Goal: Task Accomplishment & Management: Use online tool/utility

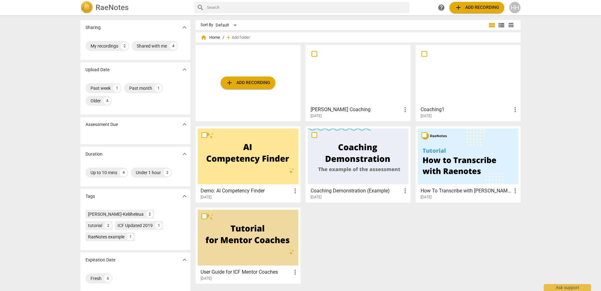
click at [339, 77] on div at bounding box center [358, 75] width 101 height 56
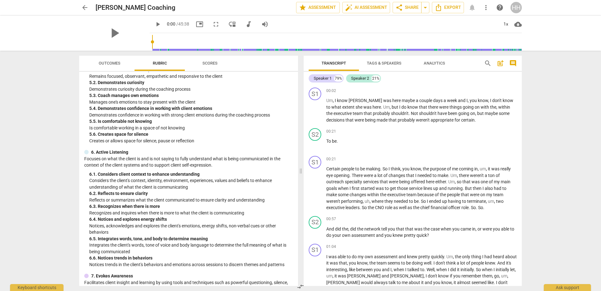
scroll to position [629, 0]
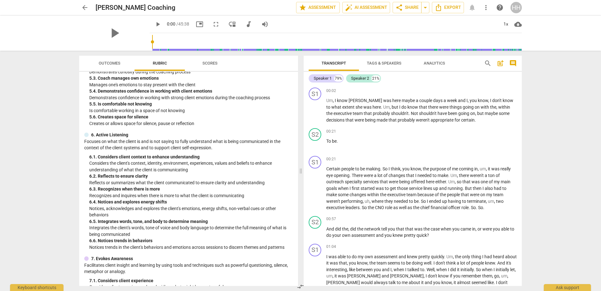
click at [139, 179] on div "6. 2. Reflects to ensure clarity" at bounding box center [191, 176] width 204 height 7
click at [108, 179] on div "6. 2. Reflects to ensure clarity" at bounding box center [191, 176] width 204 height 7
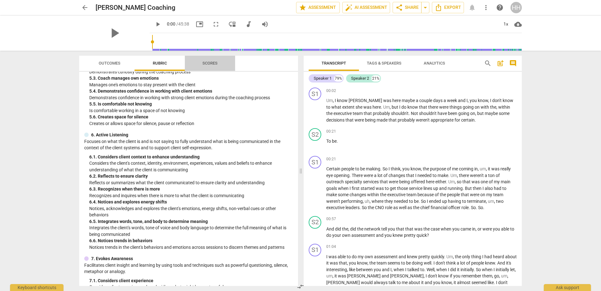
click at [205, 65] on span "Scores" at bounding box center [210, 63] width 15 height 5
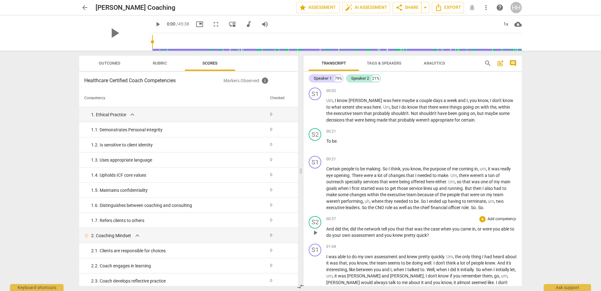
click at [350, 230] on span "," at bounding box center [349, 228] width 2 height 5
click at [482, 217] on div "+" at bounding box center [483, 219] width 6 height 6
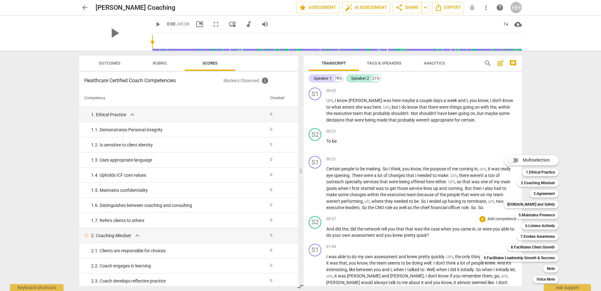
click at [162, 63] on div at bounding box center [300, 145] width 601 height 291
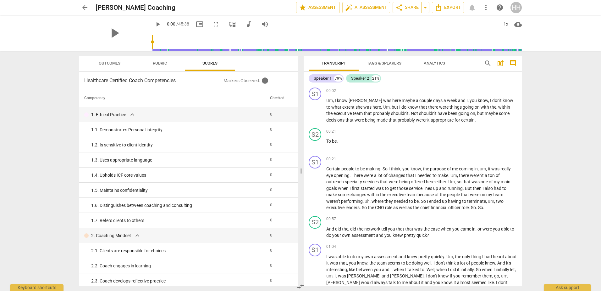
click at [162, 63] on span "Rubric" at bounding box center [160, 63] width 14 height 5
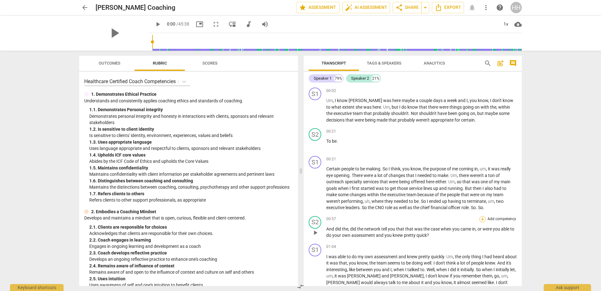
click at [482, 218] on div "+" at bounding box center [483, 219] width 6 height 6
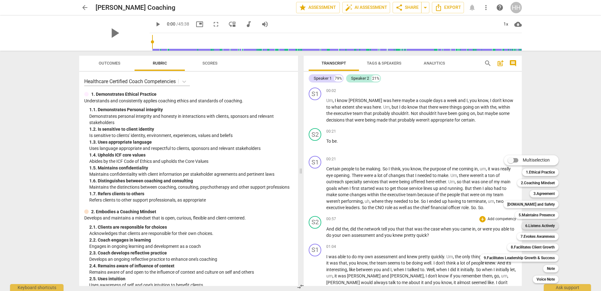
click at [529, 227] on b "6.Listens Actively" at bounding box center [541, 226] width 30 height 8
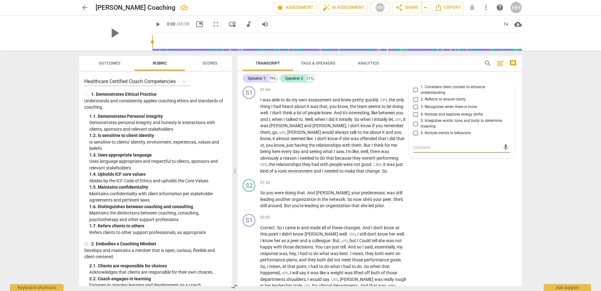
scroll to position [147, 0]
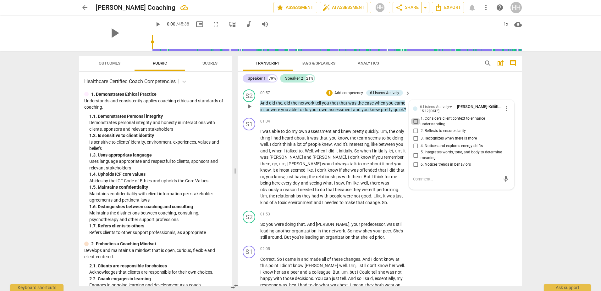
click at [415, 125] on input "1. Considers client context to enhance understanding" at bounding box center [416, 122] width 10 height 8
checkbox input "true"
click at [323, 147] on span "knew" at bounding box center [327, 144] width 10 height 5
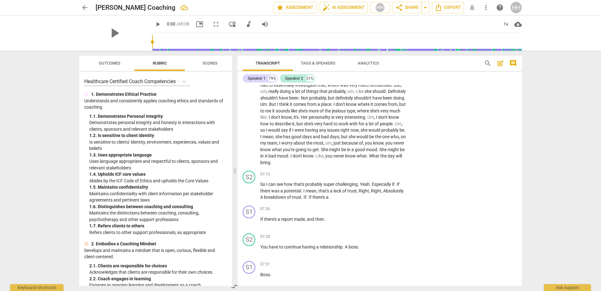
scroll to position [870, 0]
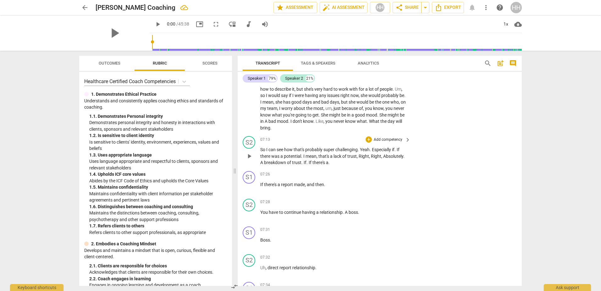
click at [384, 142] on p "Add competency" at bounding box center [388, 140] width 30 height 6
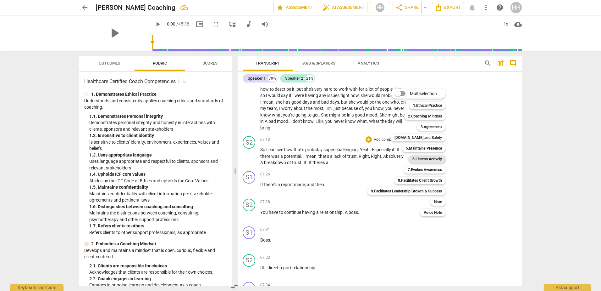
click at [430, 157] on b "6.Listens Actively" at bounding box center [428, 159] width 30 height 8
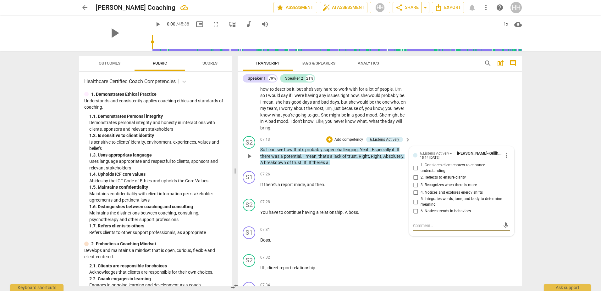
scroll to position [902, 0]
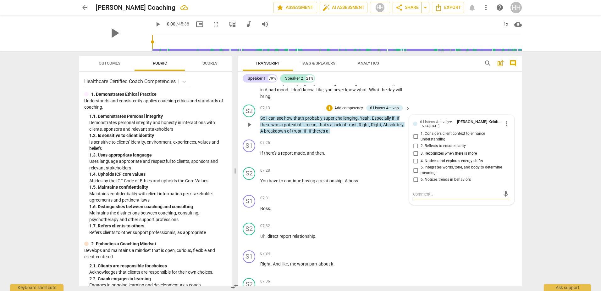
click at [415, 174] on input "5. Integrates words, tone, and body to determine meaning" at bounding box center [416, 170] width 10 height 8
checkbox input "true"
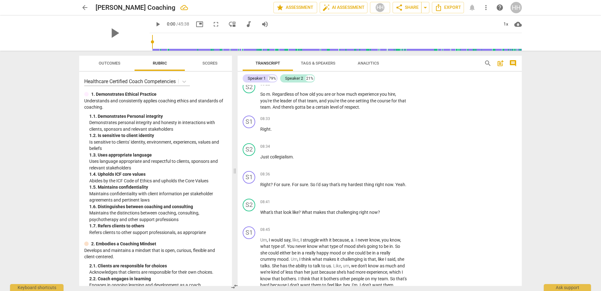
scroll to position [1342, 0]
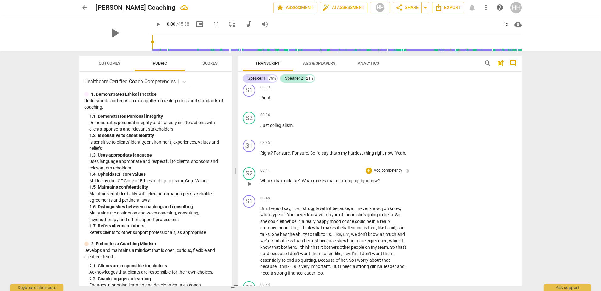
click at [386, 173] on p "Add competency" at bounding box center [388, 171] width 30 height 6
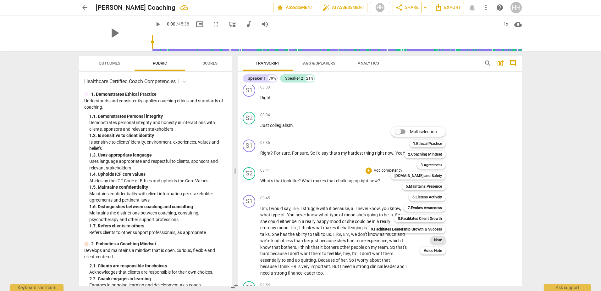
click at [438, 239] on b "Note" at bounding box center [438, 240] width 8 height 8
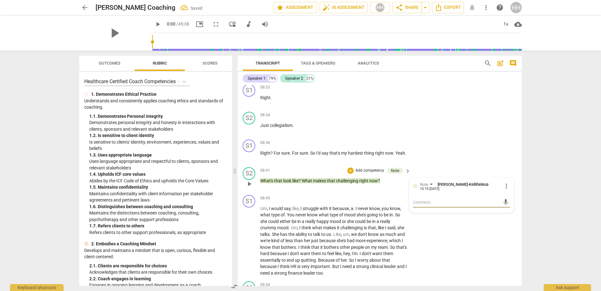
type textarea "s"
type textarea "st"
type textarea "sta"
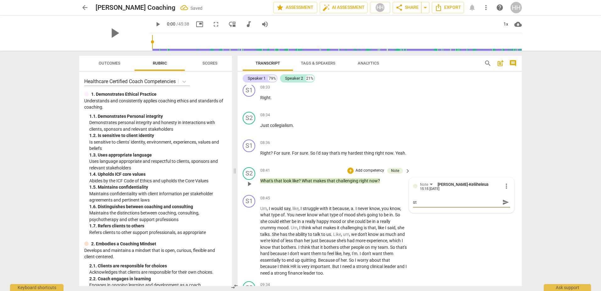
type textarea "sta"
type textarea "stac"
type textarea "stack"
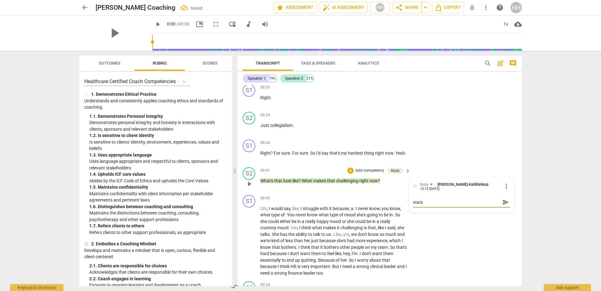
type textarea "stacke"
type textarea "stacked"
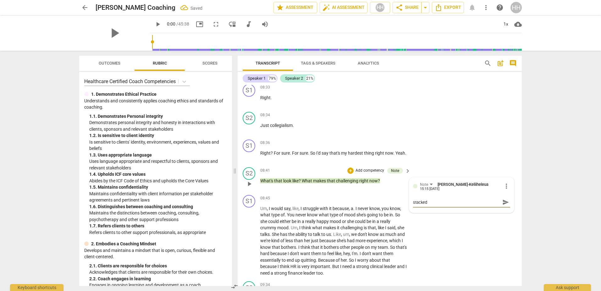
type textarea "stacked"
type textarea "stacked q"
type textarea "stacked qu"
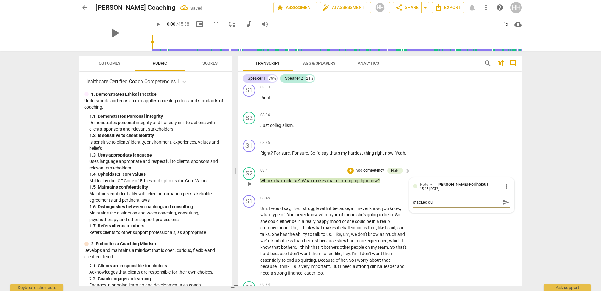
type textarea "stacked que"
type textarea "stacked ques"
type textarea "stacked quest"
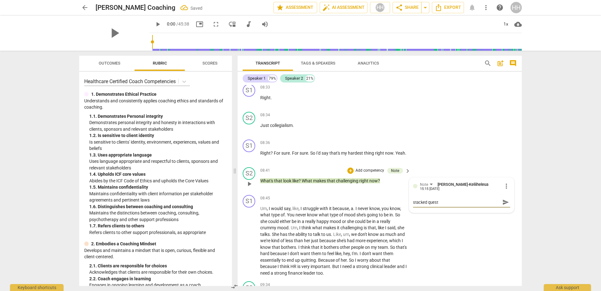
type textarea "stacked questi"
type textarea "stacked questio"
type textarea "stacked question"
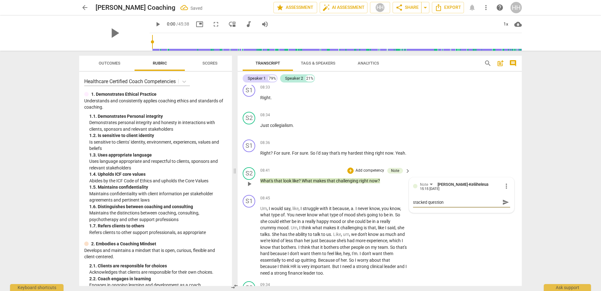
type textarea "stacked question."
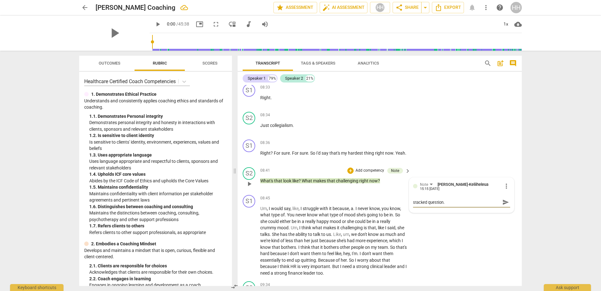
type textarea "stacked question. O"
type textarea "stacked question. On"
type textarea "stacked question. One"
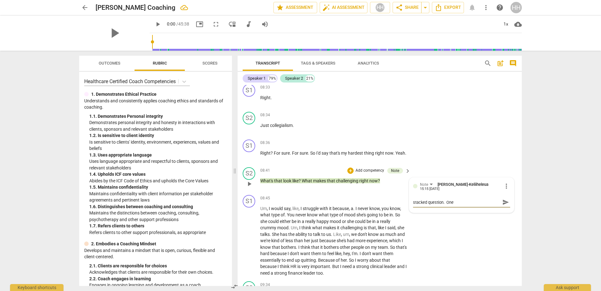
type textarea "stacked question. One"
type textarea "stacked question. One o"
type textarea "stacked question. One of"
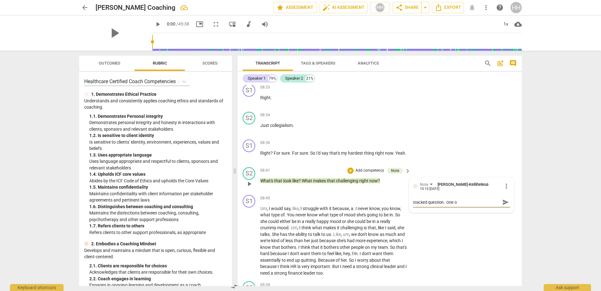
type textarea "stacked question. One of"
type textarea "stacked question. One of t"
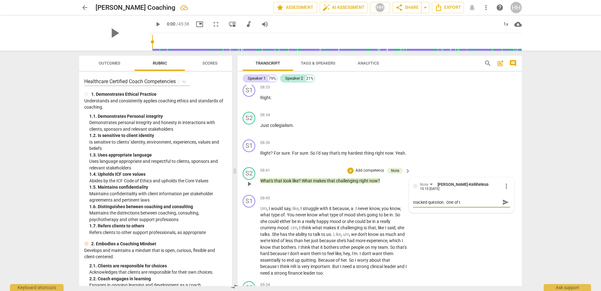
type textarea "stacked question. One of th"
type textarea "stacked question. One of the"
type textarea "stacked question. One of them"
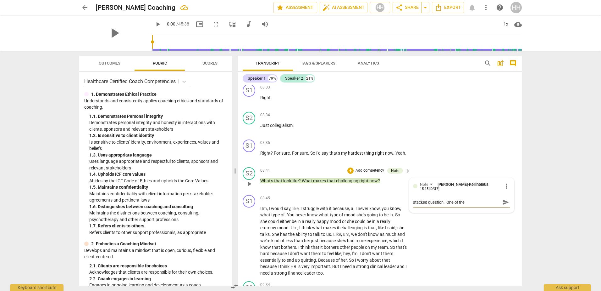
type textarea "stacked question. One of them"
type textarea "stacked question. One of them w"
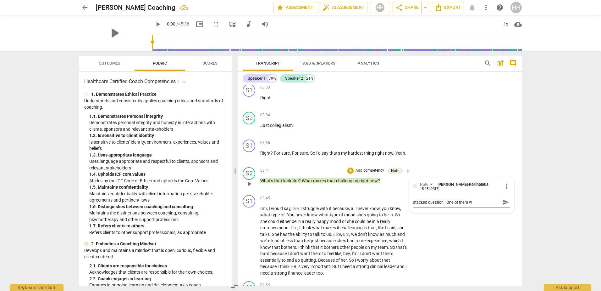
type textarea "stacked question. One of them wo"
type textarea "stacked question. One of them wou"
type textarea "stacked question. One of them woul"
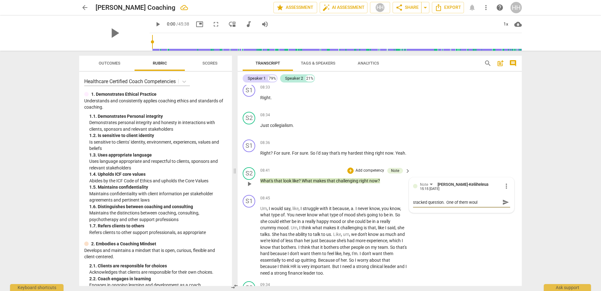
type textarea "stacked question. One of them would"
type textarea "stacked question. One of them would h"
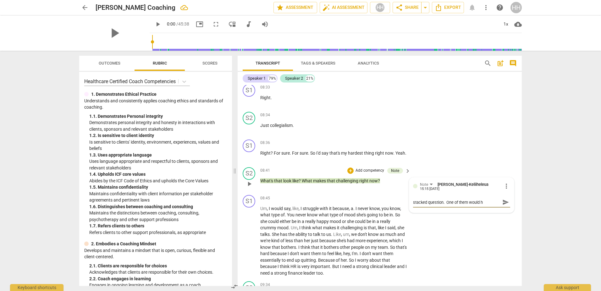
type textarea "stacked question. One of them would ha"
type textarea "stacked question. One of them would hav"
type textarea "stacked question. One of them would have"
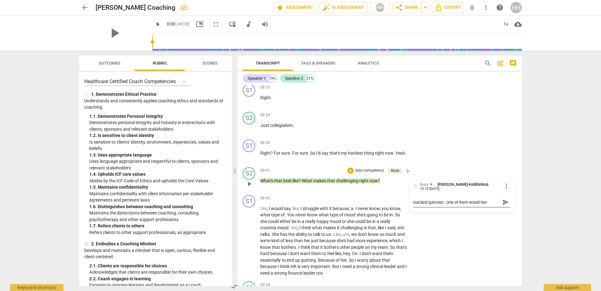
type textarea "stacked question. One of them would have"
type textarea "stacked question. One of them would have d"
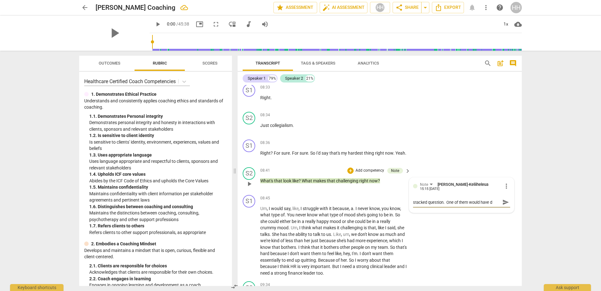
type textarea "stacked question. One of them would have do"
type textarea "stacked question. One of them would have don"
type textarea "stacked question. One of them would have done"
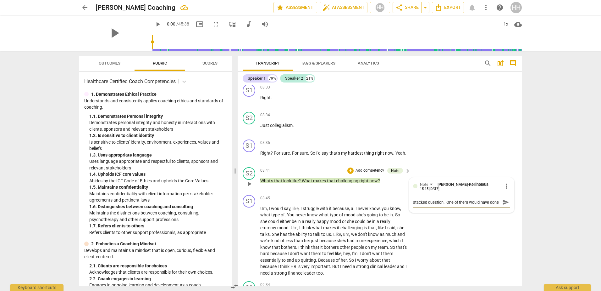
type textarea "stacked question. One of them would have done"
type textarea "stacked question. One of them would have done j"
type textarea "stacked question. One of them would have done ju"
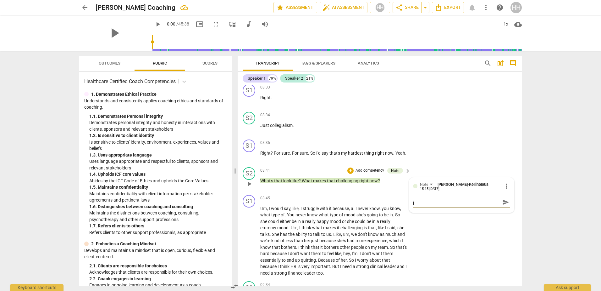
type textarea "stacked question. One of them would have done ju"
type textarea "stacked question. One of them would have done jus"
type textarea "stacked question. One of them would have done just"
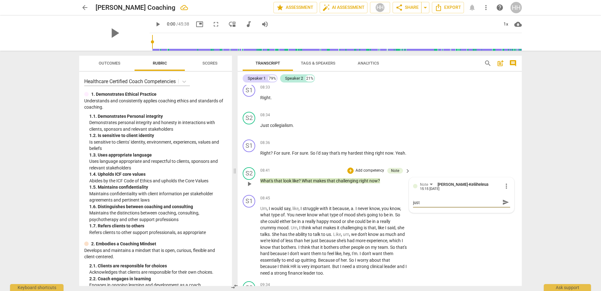
type textarea "stacked question. One of them would have done just"
type textarea "stacked question. One of them would have done just f"
type textarea "stacked question. One of them would have done just fi"
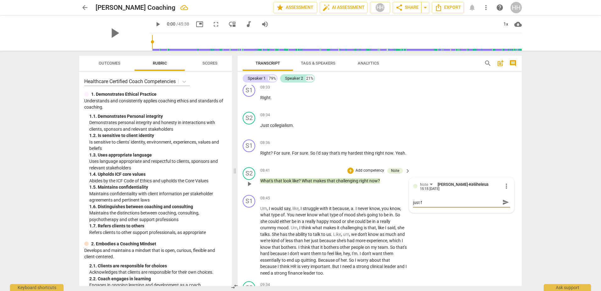
type textarea "stacked question. One of them would have done just fi"
type textarea "stacked question. One of them would have done just fin"
type textarea "stacked question. One of them would have done just fine"
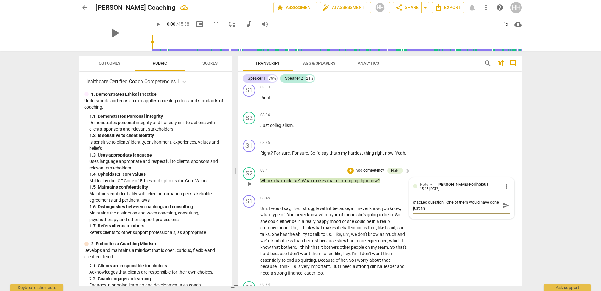
type textarea "stacked question. One of them would have done just fine"
type textarea "stacked question. One of them would have done just fine."
click at [381, 217] on span "to" at bounding box center [381, 214] width 5 height 5
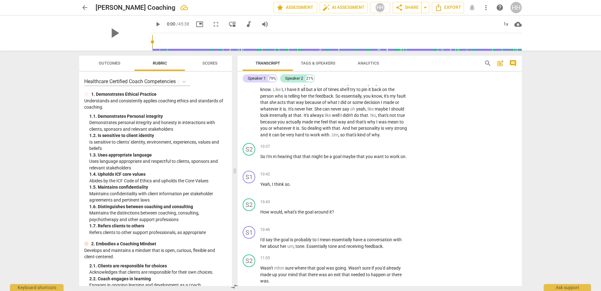
scroll to position [1657, 0]
click at [387, 149] on p "Add competency" at bounding box center [388, 146] width 30 height 6
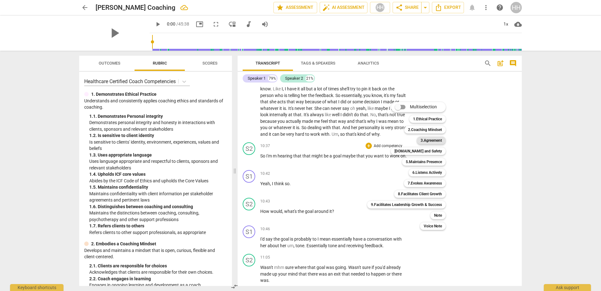
click at [438, 139] on b "3.Agreement" at bounding box center [431, 141] width 21 height 8
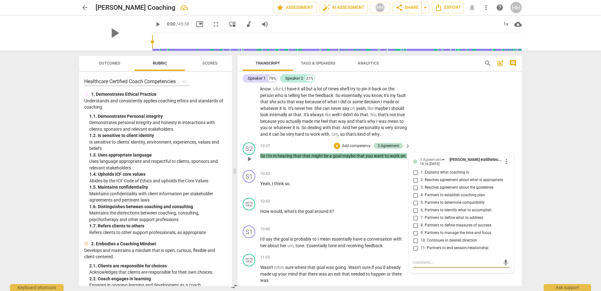
click at [412, 221] on input "7. Partners to define what to address" at bounding box center [416, 218] width 10 height 8
checkbox input "true"
click at [351, 187] on p "Yeah , I think so ." at bounding box center [333, 183] width 147 height 7
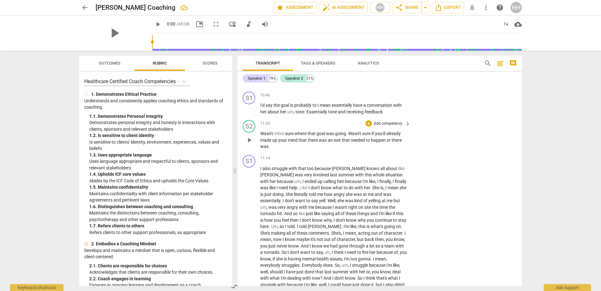
scroll to position [1782, 0]
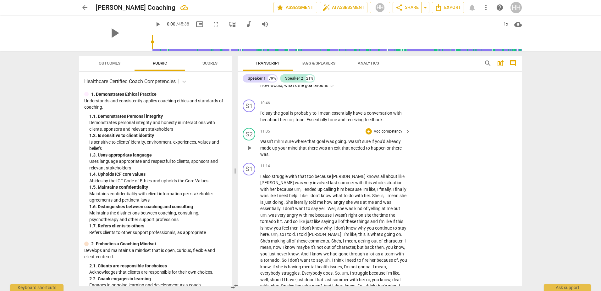
click at [392, 134] on p "Add competency" at bounding box center [388, 132] width 30 height 6
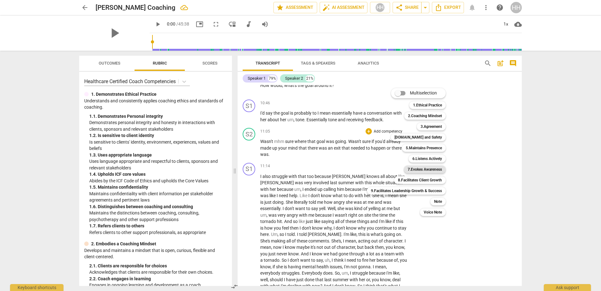
click at [435, 169] on b "7.Evokes Awareness" at bounding box center [425, 169] width 34 height 8
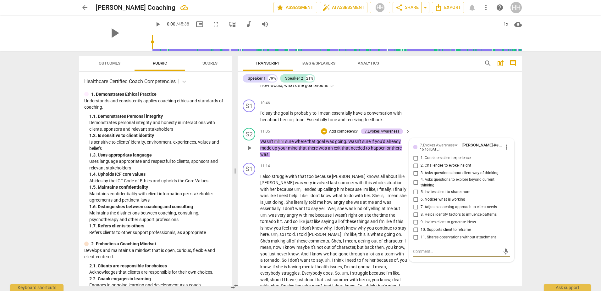
click at [414, 177] on input "3. Asks questions about client way of thinking" at bounding box center [416, 173] width 10 height 8
checkbox input "true"
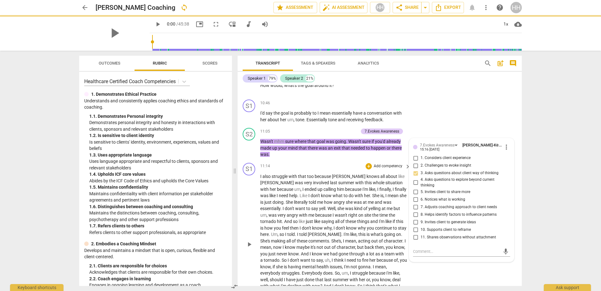
click at [380, 217] on span "time" at bounding box center [384, 214] width 9 height 5
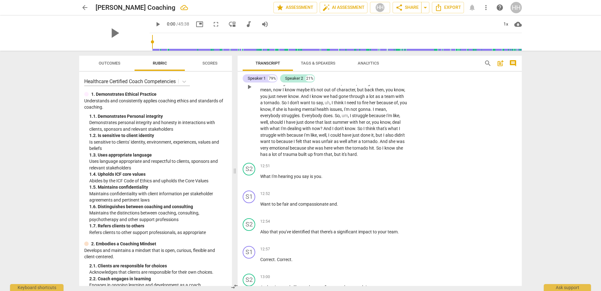
scroll to position [1971, 0]
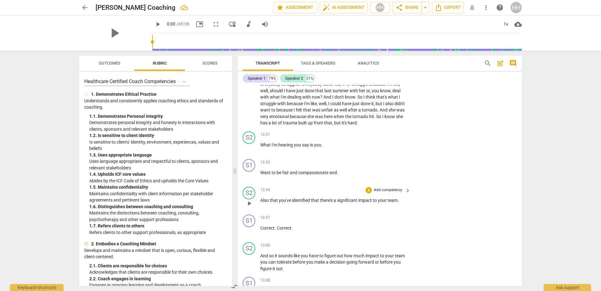
click at [386, 193] on p "Add competency" at bounding box center [388, 190] width 30 height 6
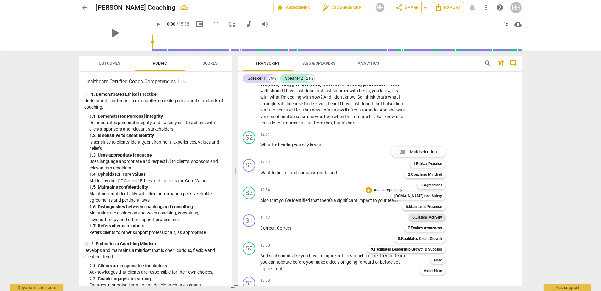
click at [435, 215] on b "6.Listens Actively" at bounding box center [428, 217] width 30 height 8
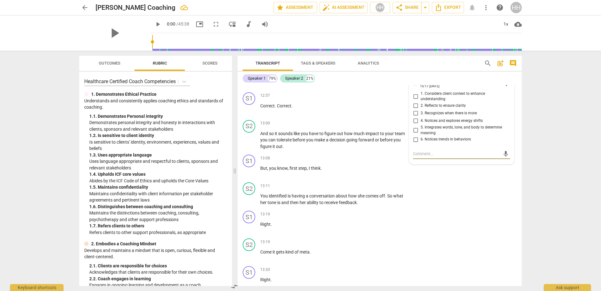
scroll to position [2082, 0]
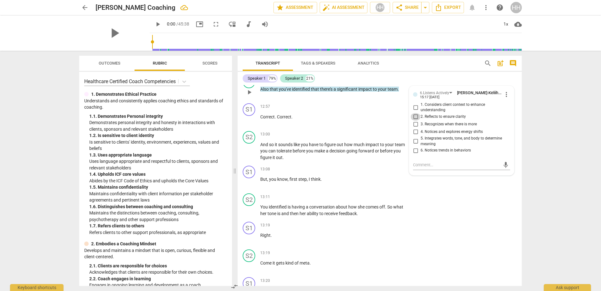
click at [411, 120] on input "2. Reflects to ensure clarity" at bounding box center [416, 117] width 10 height 8
checkbox input "true"
click at [411, 219] on div "S2 play_arrow pause 13:11 + Add competency keyboard_arrow_right You identified …" at bounding box center [380, 205] width 284 height 28
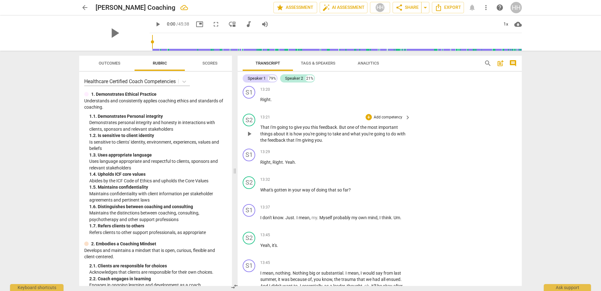
scroll to position [2271, 0]
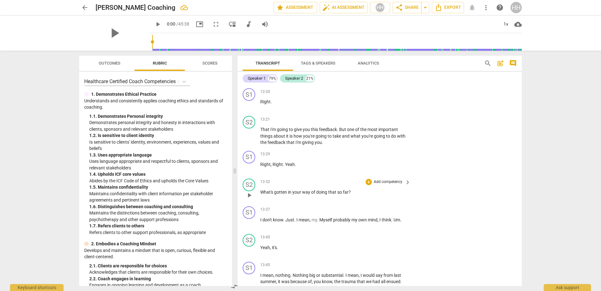
click at [378, 185] on p "Add competency" at bounding box center [388, 182] width 30 height 6
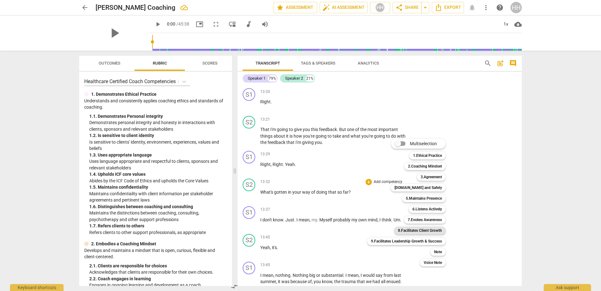
click at [423, 227] on b "8.Facilitates Client Growth" at bounding box center [420, 230] width 44 height 8
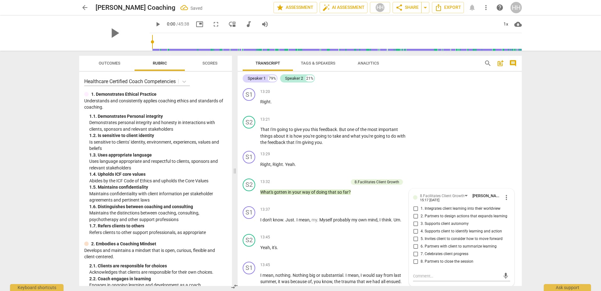
scroll to position [2382, 0]
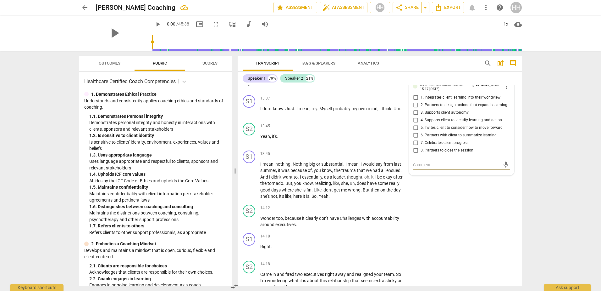
click at [414, 131] on input "5. Invites client to consider how to move forward" at bounding box center [416, 128] width 10 height 8
checkbox input "true"
click at [425, 202] on div "S1 play_arrow pause 13:45 + Add competency keyboard_arrow_right I mean , nothin…" at bounding box center [380, 175] width 284 height 54
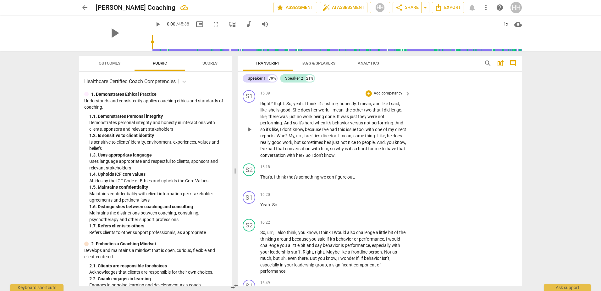
scroll to position [2979, 0]
click at [386, 170] on p "Add competency" at bounding box center [388, 167] width 30 height 6
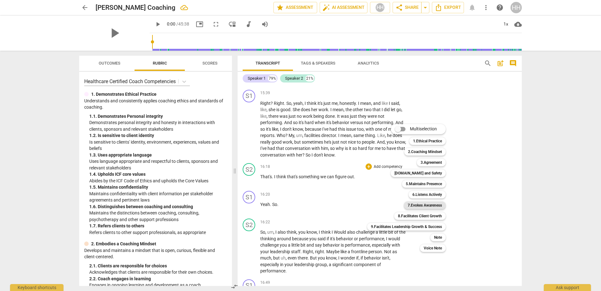
click at [429, 205] on b "7.Evokes Awareness" at bounding box center [425, 205] width 34 height 8
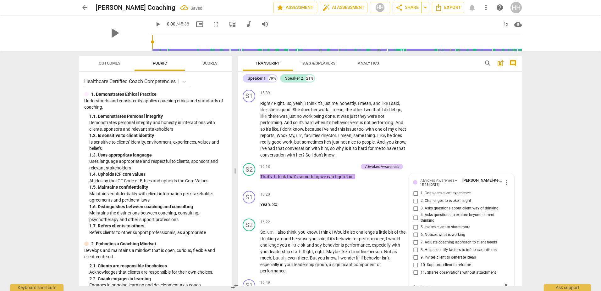
scroll to position [3102, 0]
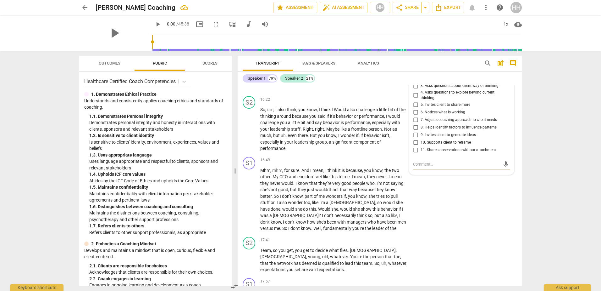
click at [415, 99] on input "4. Asks questions to explore beyond current thinking" at bounding box center [416, 96] width 10 height 8
checkbox input "true"
click at [363, 152] on p "So , um , I also think , you know , I think I Would also challenge a little bit…" at bounding box center [333, 128] width 147 height 45
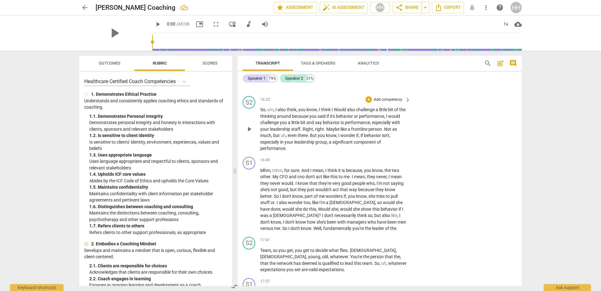
click at [387, 103] on p "Add competency" at bounding box center [388, 100] width 30 height 6
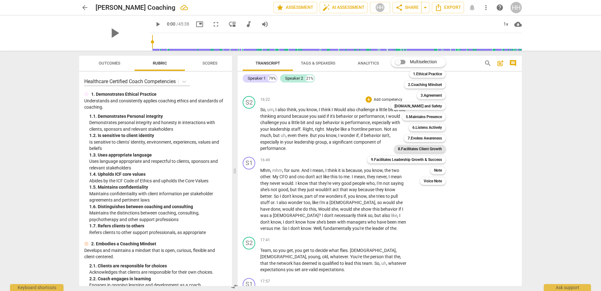
click at [438, 150] on b "8.Facilitates Client Growth" at bounding box center [420, 149] width 44 height 8
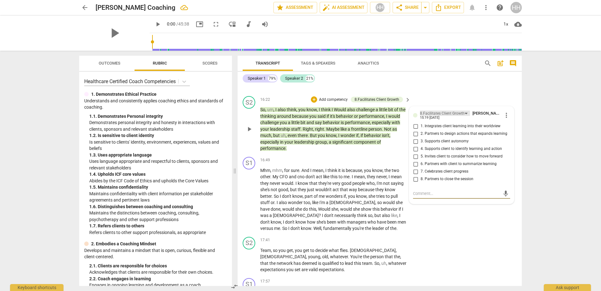
click at [463, 116] on div "8.Facilitates Client Growth" at bounding box center [445, 112] width 50 height 5
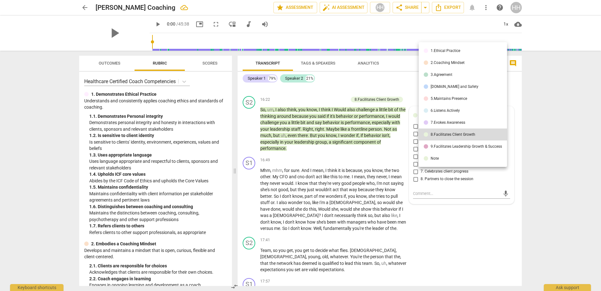
click at [457, 121] on div "7.Evokes Awareness" at bounding box center [448, 122] width 35 height 4
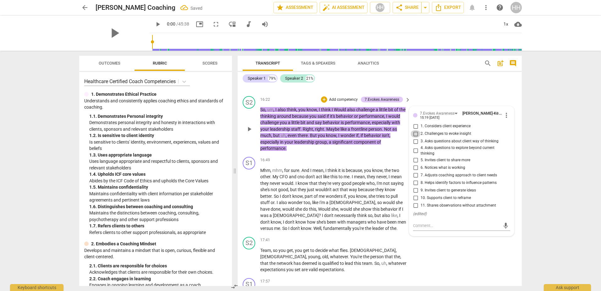
click at [414, 137] on input "2. Challenges to evoke insight" at bounding box center [416, 134] width 10 height 8
checkbox input "true"
click at [335, 186] on span "very" at bounding box center [336, 183] width 9 height 5
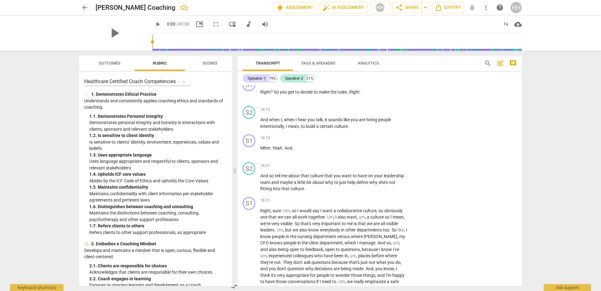
scroll to position [3385, 0]
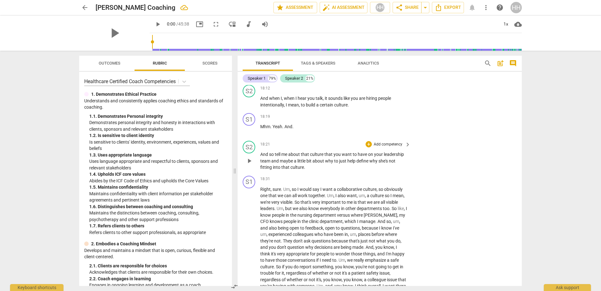
click at [387, 147] on p "Add competency" at bounding box center [388, 145] width 30 height 6
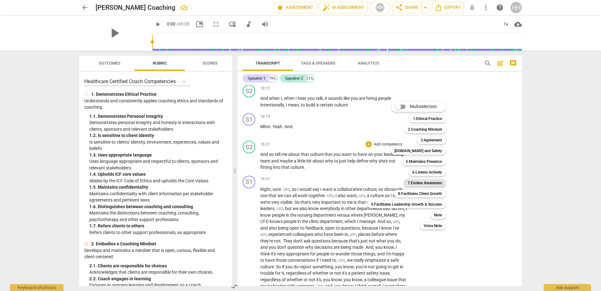
click at [423, 181] on b "7.Evokes Awareness" at bounding box center [425, 183] width 34 height 8
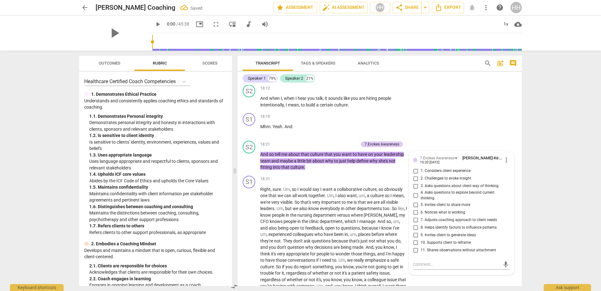
scroll to position [3387, 0]
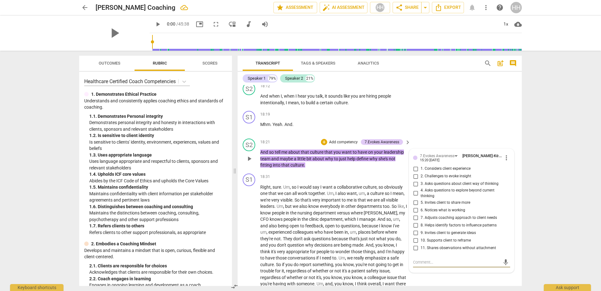
click at [414, 206] on input "5. Invites client to share more" at bounding box center [416, 202] width 10 height 8
checkbox input "true"
click at [349, 231] on p "Right , sure . Um , so I would say I want a collaborative culture , so obviousl…" at bounding box center [333, 277] width 147 height 187
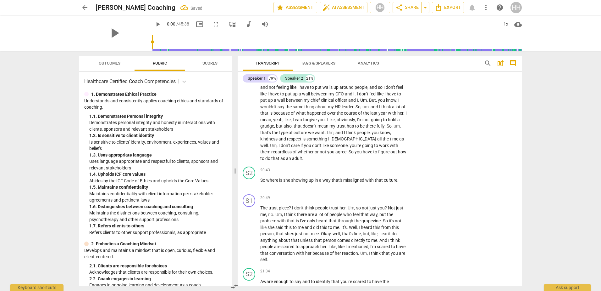
scroll to position [3607, 0]
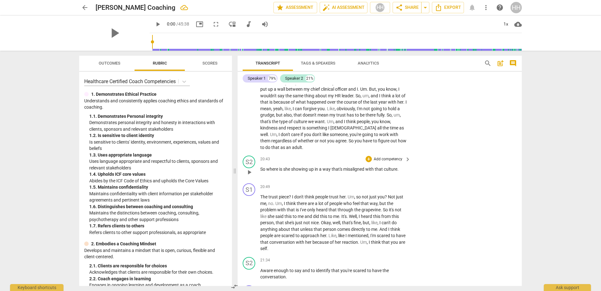
click at [401, 162] on p "Add competency" at bounding box center [388, 159] width 30 height 6
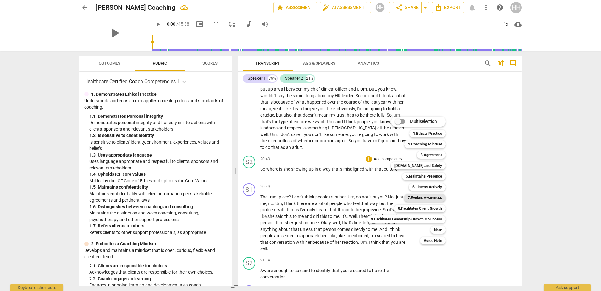
click at [426, 196] on b "7.Evokes Awareness" at bounding box center [425, 198] width 34 height 8
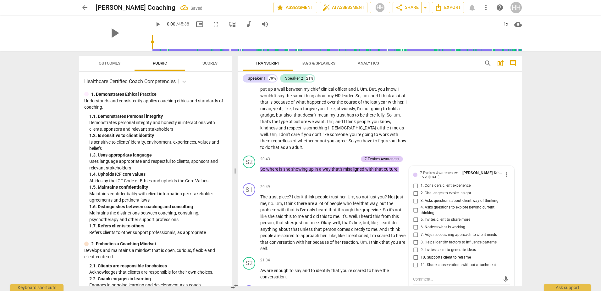
scroll to position [3722, 0]
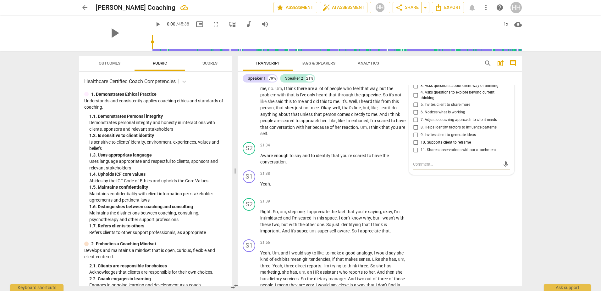
click at [414, 99] on input "4. Asks questions to explore beyond current thinking" at bounding box center [416, 96] width 10 height 8
checkbox input "true"
click at [329, 227] on span "So" at bounding box center [329, 224] width 6 height 5
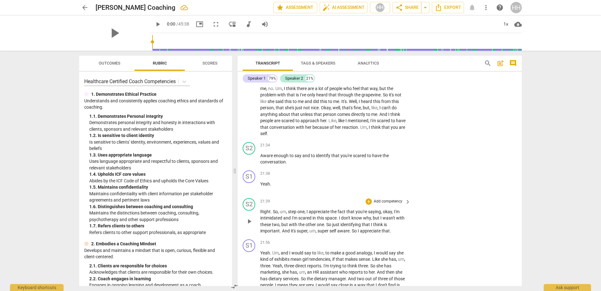
scroll to position [3754, 0]
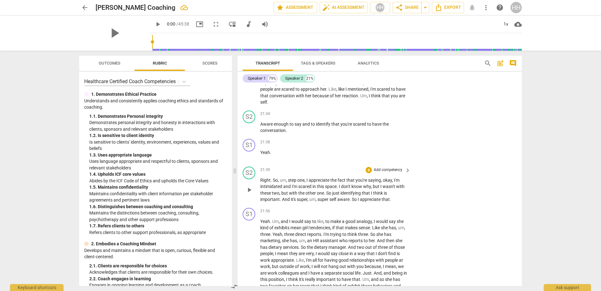
click at [395, 173] on p "Add competency" at bounding box center [388, 170] width 30 height 6
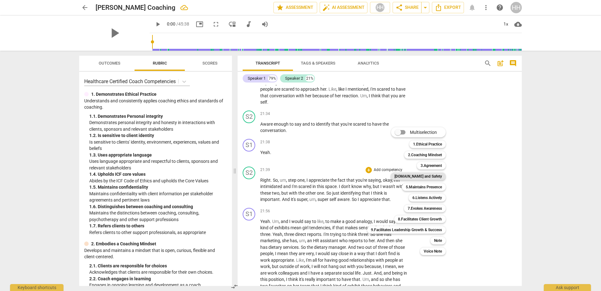
click at [420, 175] on b "[DOMAIN_NAME] and Safety" at bounding box center [418, 176] width 47 height 8
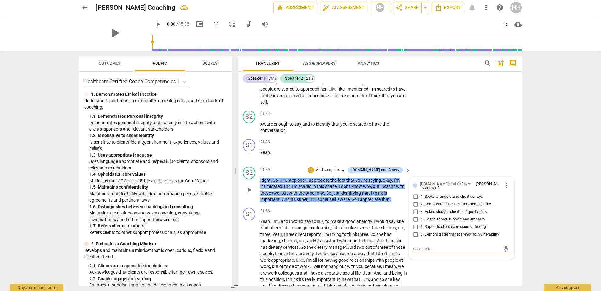
click at [414, 223] on input "4. Coach shows support and empathy" at bounding box center [416, 219] width 10 height 8
checkbox input "true"
click at [415, 231] on input "5. Supports client expression of feeling" at bounding box center [416, 227] width 10 height 8
checkbox input "true"
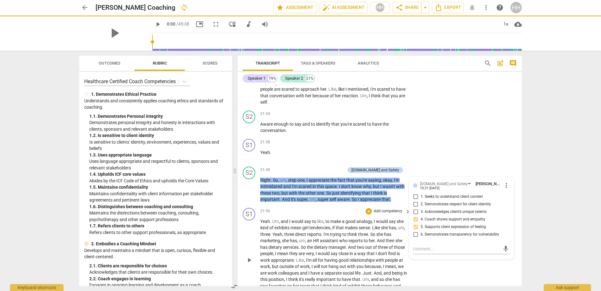
click at [443, 164] on div "S1 play_arrow pause 21:38 + Add competency keyboard_arrow_right Yeah ." at bounding box center [380, 150] width 284 height 28
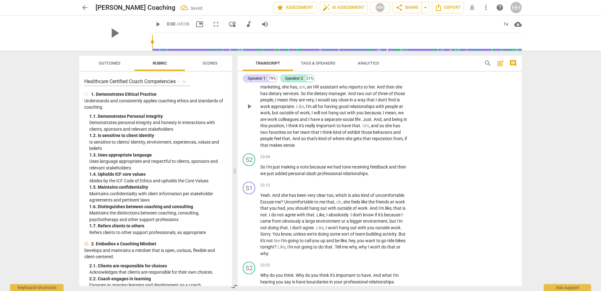
scroll to position [3911, 0]
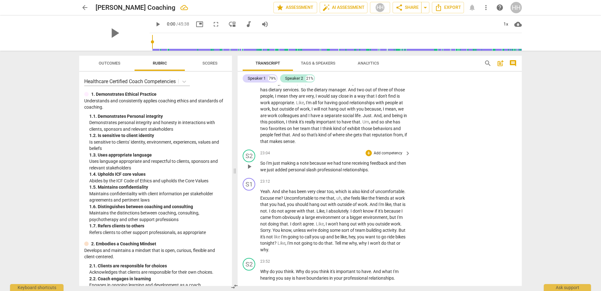
click at [398, 156] on p "Add competency" at bounding box center [388, 153] width 30 height 6
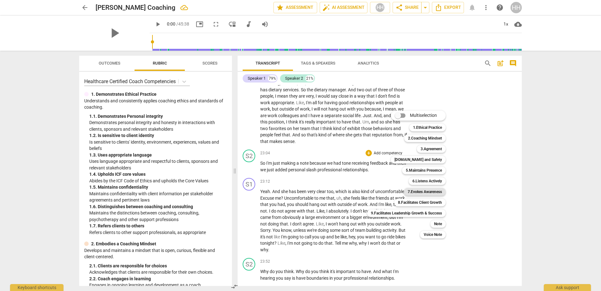
click at [425, 191] on b "7.Evokes Awareness" at bounding box center [425, 192] width 34 height 8
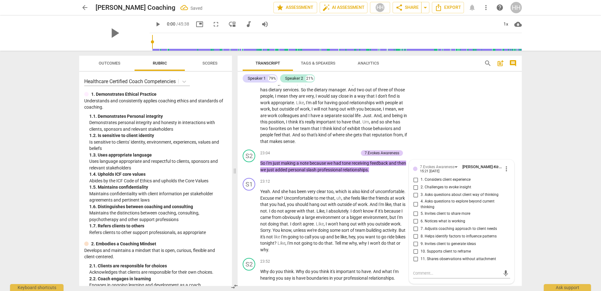
scroll to position [4020, 0]
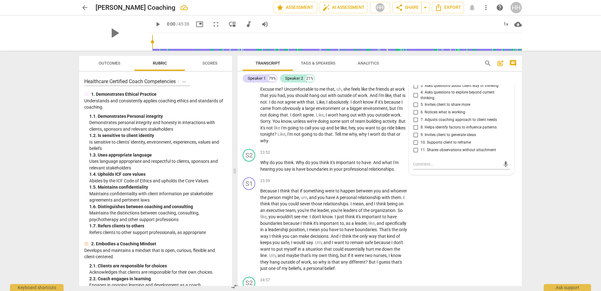
click at [436, 153] on span "11. Shares observations without attachment" at bounding box center [458, 150] width 75 height 6
click at [421, 153] on input "11. Shares observations without attachment" at bounding box center [416, 150] width 10 height 8
checkbox input "true"
click at [310, 213] on span "you're" at bounding box center [304, 210] width 13 height 5
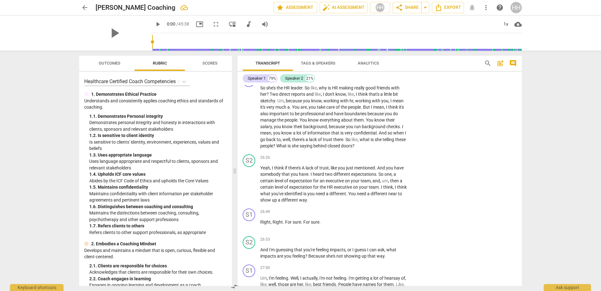
scroll to position [4397, 0]
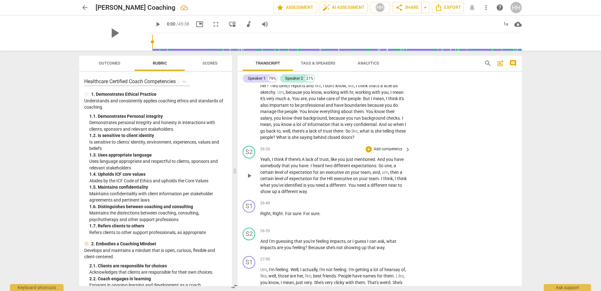
click at [395, 152] on p "Add competency" at bounding box center [388, 149] width 30 height 6
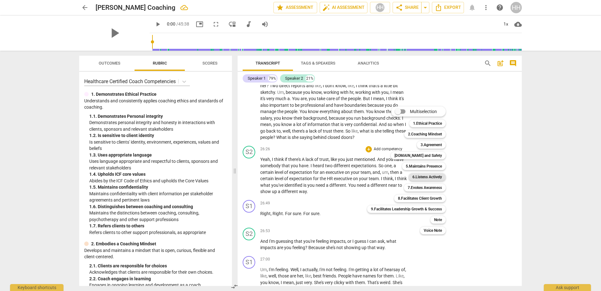
click at [423, 177] on b "6.Listens Actively" at bounding box center [428, 177] width 30 height 8
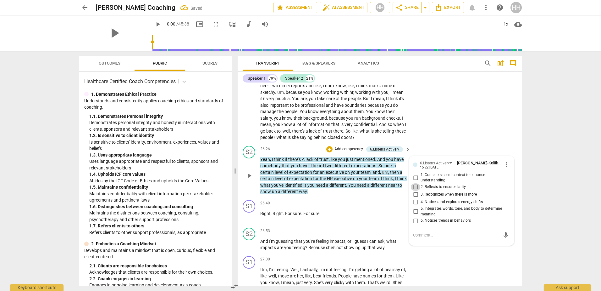
click at [415, 191] on input "2. Reflects to ensure clarity" at bounding box center [416, 187] width 10 height 8
checkbox input "true"
click at [340, 207] on div "26:49 + Add competency keyboard_arrow_right" at bounding box center [335, 203] width 151 height 7
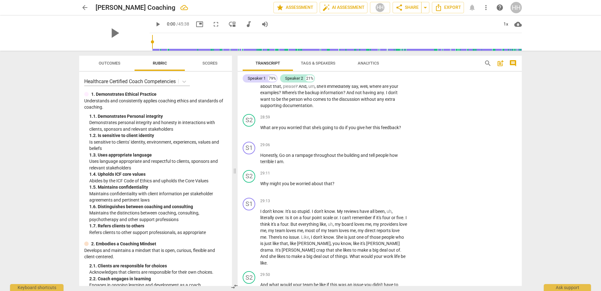
scroll to position [4806, 0]
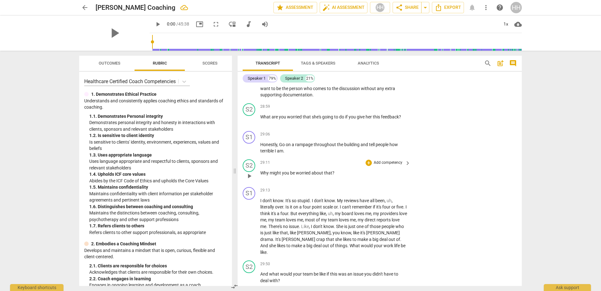
click at [383, 165] on p "Add competency" at bounding box center [388, 163] width 30 height 6
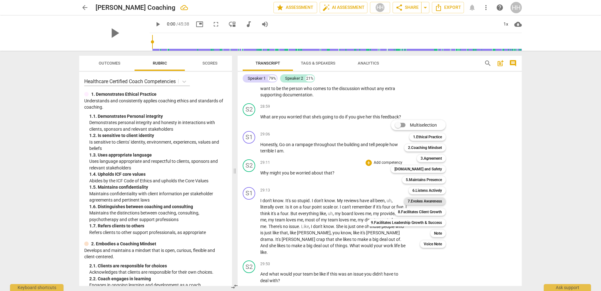
click at [430, 201] on b "7.Evokes Awareness" at bounding box center [425, 201] width 34 height 8
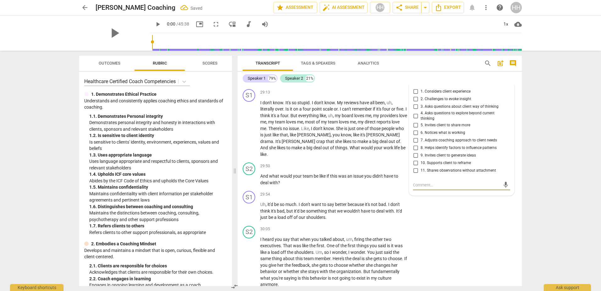
scroll to position [4893, 0]
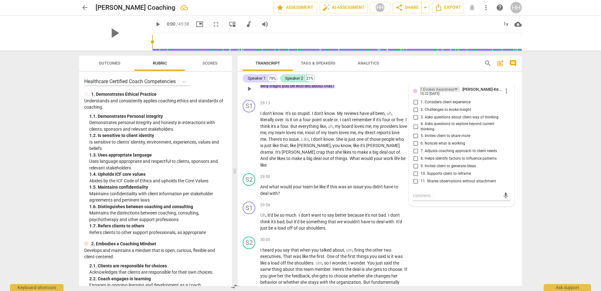
click at [443, 92] on div "7.Evokes Awareness" at bounding box center [437, 89] width 35 height 6
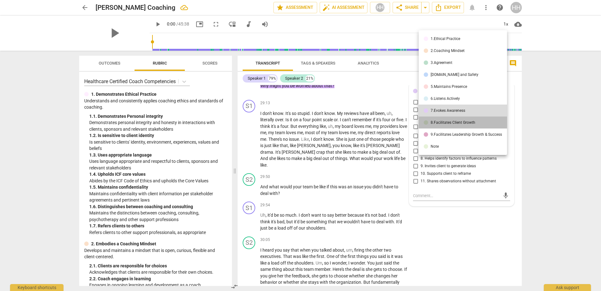
click at [442, 123] on div "8.Facilitates Client Growth" at bounding box center [453, 122] width 45 height 4
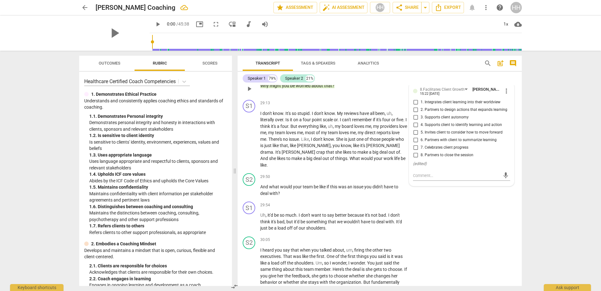
click at [415, 129] on input "4. Supports client to identify learning and action" at bounding box center [416, 125] width 10 height 8
checkbox input "true"
click at [342, 163] on p "I don't know . It's so stupid . I don't know . My reviews have all been , uh , …" at bounding box center [333, 139] width 147 height 58
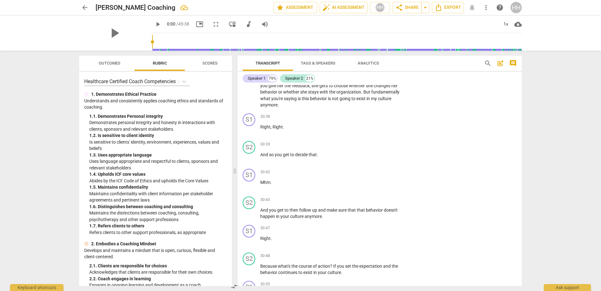
scroll to position [5050, 0]
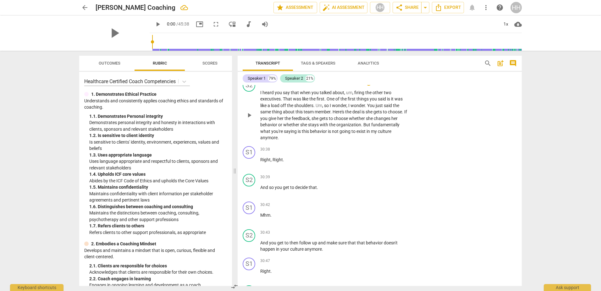
click at [396, 85] on p "Add competency" at bounding box center [388, 83] width 30 height 6
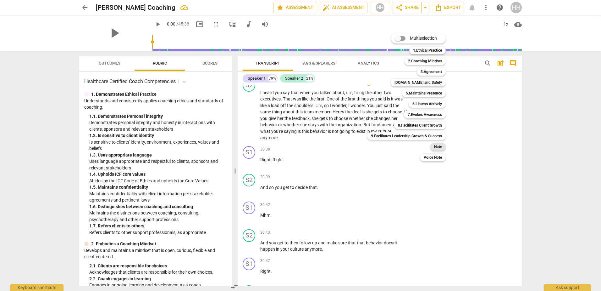
click at [440, 146] on b "Note" at bounding box center [438, 147] width 8 height 8
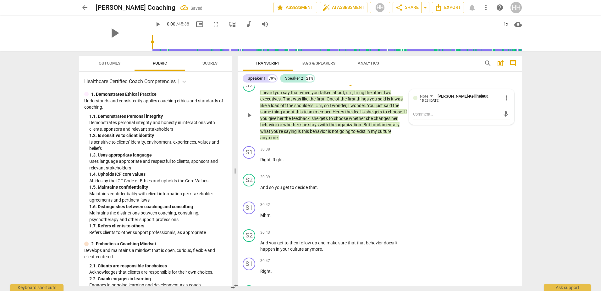
type textarea "M"
type textarea "Ma"
type textarea "May"
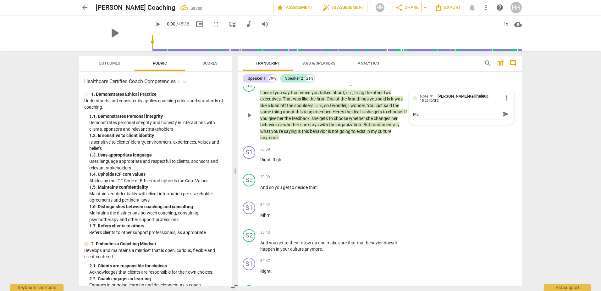
type textarea "May"
type textarea "Mayb"
type textarea "Maybe"
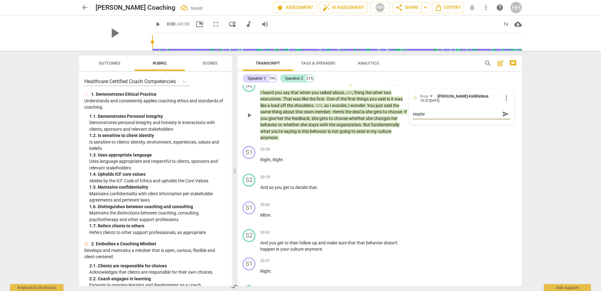
type textarea "Maybe"
type textarea "Maybe t"
type textarea "Maybe to"
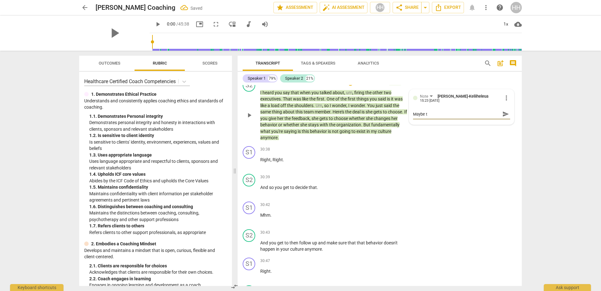
type textarea "Maybe to"
type textarea "Maybe too"
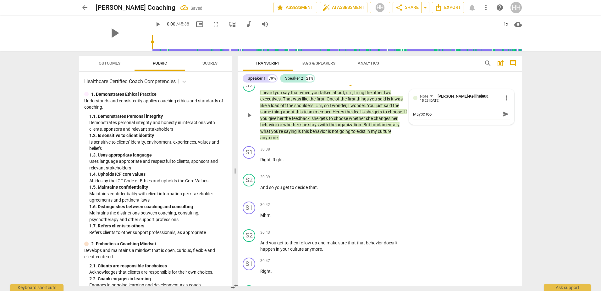
type textarea "Maybe too m"
type textarea "Maybe too mu"
type textarea "Maybe too muc"
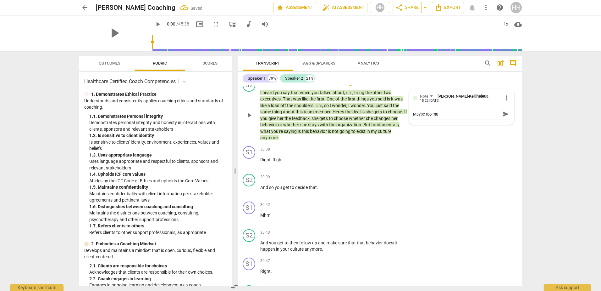
type textarea "Maybe too muc"
type textarea "Maybe too much"
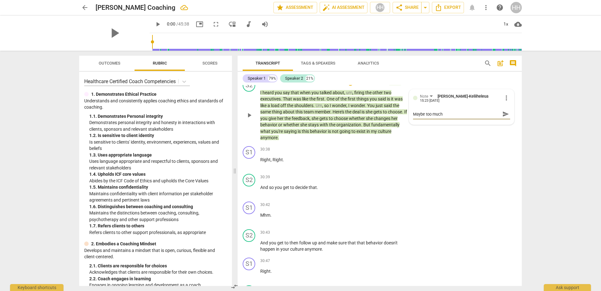
type textarea "Maybe too much j"
type textarea "Maybe too much ju"
type textarea "Maybe too much jud"
type textarea "Maybe too much judg"
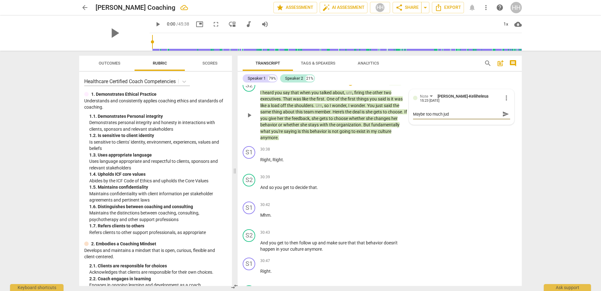
type textarea "Maybe too much judg"
type textarea "Maybe too much judge"
type textarea "Maybe too much judgem"
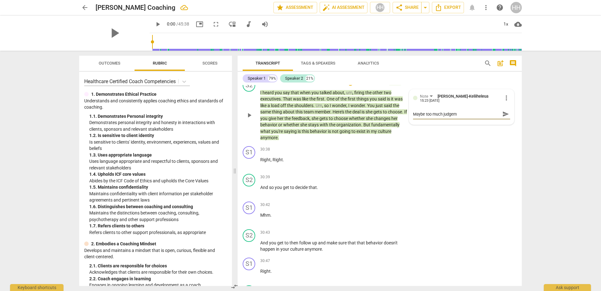
type textarea "Maybe too much judgeme"
type textarea "Maybe too much judgemen"
type textarea "Maybe too much judgement"
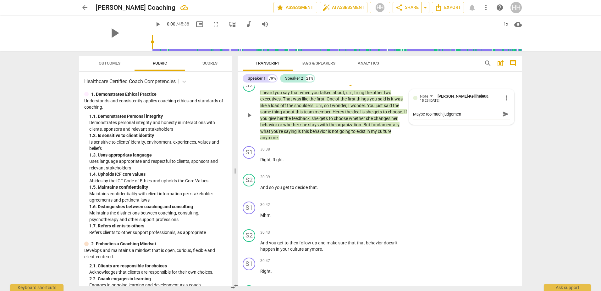
type textarea "Maybe too much judgement"
type textarea "Maybe too much judgement/"
type textarea "Maybe too much judgement/a"
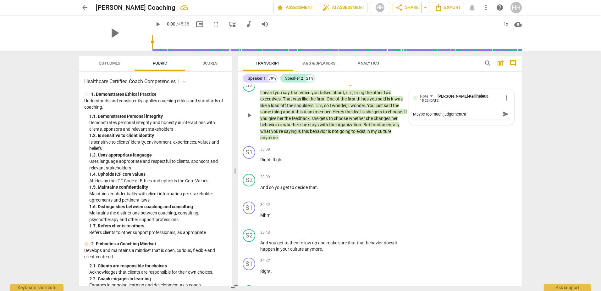
type textarea "Maybe too much judgement/an"
type textarea "Maybe too much judgement/and"
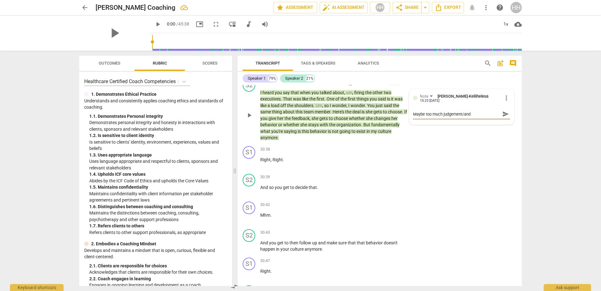
type textarea "Maybe too much judgement/and"
type textarea "Maybe too much judgement/and a"
type textarea "Maybe too much judgement/and ad"
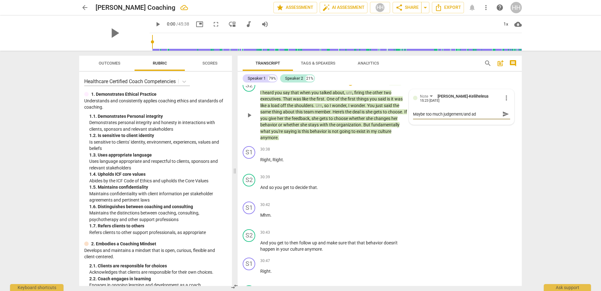
type textarea "Maybe too much judgement/and adv"
type textarea "Maybe too much judgement/and advi"
type textarea "Maybe too much judgement/and advis"
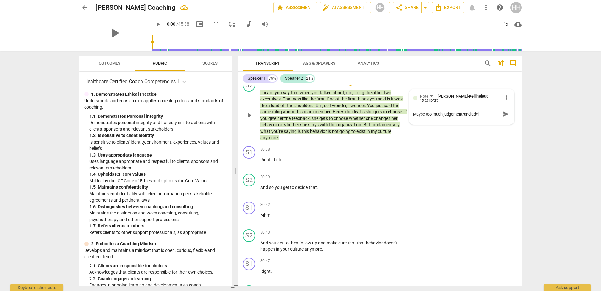
type textarea "Maybe too much judgement/and advis"
type textarea "Maybe too much judgement/and advise"
type textarea "Maybe too much judgement/and advise."
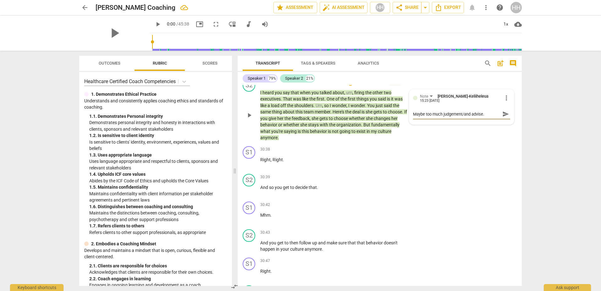
click at [427, 143] on div "S2 play_arrow pause 30:05 + Add competency Note keyboard_arrow_right I heard yo…" at bounding box center [380, 109] width 284 height 67
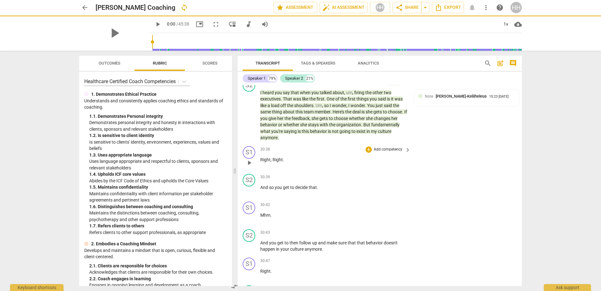
click at [424, 171] on div "S1 play_arrow pause 30:38 + Add competency keyboard_arrow_right Right , Right ." at bounding box center [380, 157] width 284 height 28
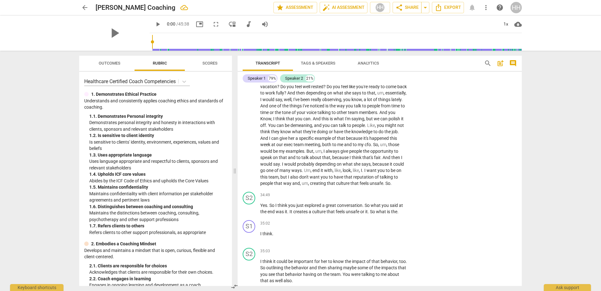
scroll to position [5711, 0]
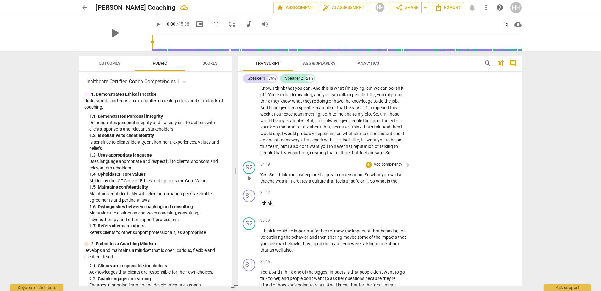
click at [396, 167] on p "Add competency" at bounding box center [388, 165] width 30 height 6
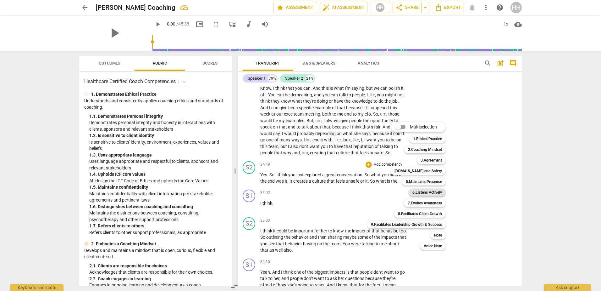
click at [425, 192] on b "6.Listens Actively" at bounding box center [428, 192] width 30 height 8
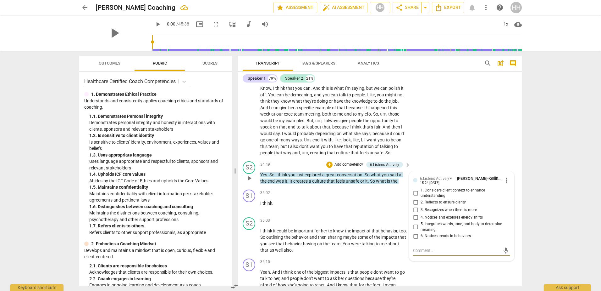
click at [416, 214] on input "3. Recognizes when there is more" at bounding box center [416, 210] width 10 height 8
checkbox input "true"
click at [347, 215] on div "S1 play_arrow pause 35:02 + Add competency keyboard_arrow_right I think ." at bounding box center [380, 201] width 284 height 28
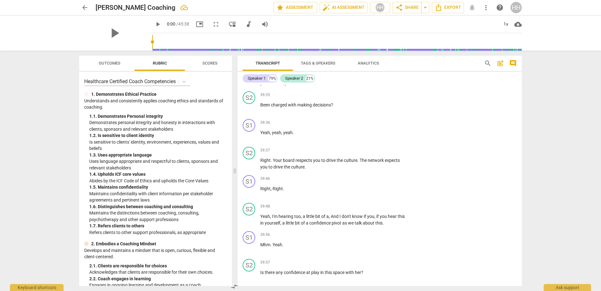
scroll to position [6686, 0]
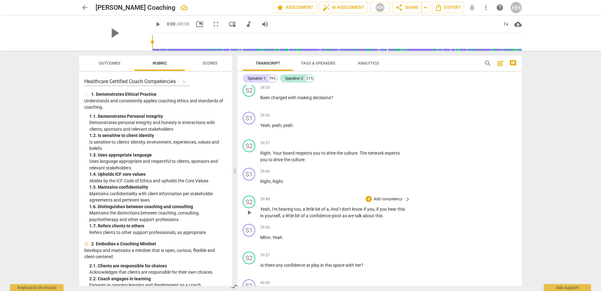
click at [395, 202] on p "Add competency" at bounding box center [388, 199] width 30 height 6
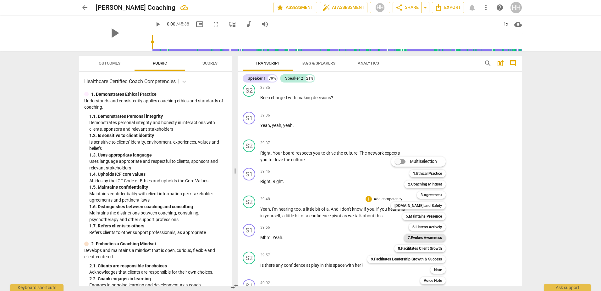
click at [433, 237] on b "7.Evokes Awareness" at bounding box center [425, 238] width 34 height 8
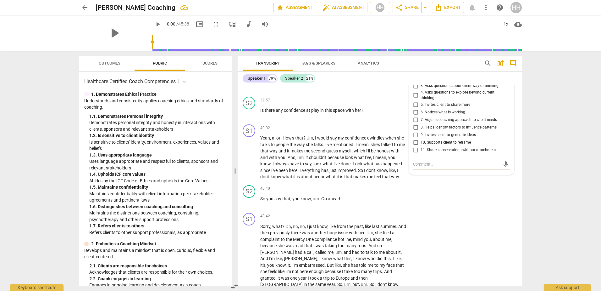
scroll to position [6809, 0]
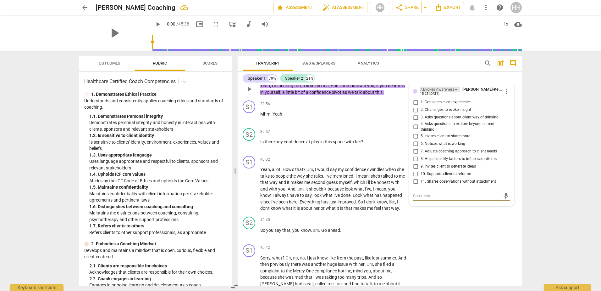
click at [454, 92] on div "7.Evokes Awareness" at bounding box center [440, 88] width 40 height 5
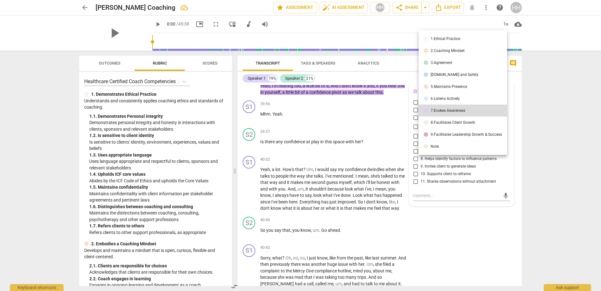
click at [454, 122] on div "8.Facilitates Client Growth" at bounding box center [453, 122] width 45 height 4
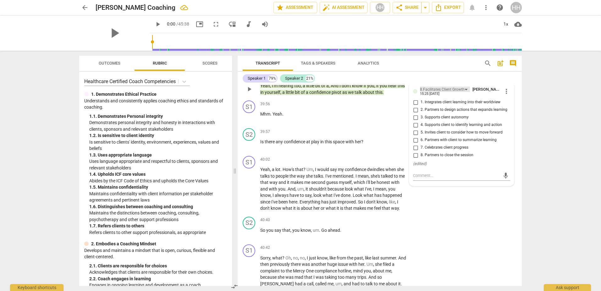
click at [454, 92] on div "8.Facilitates Client Growth" at bounding box center [442, 89] width 45 height 6
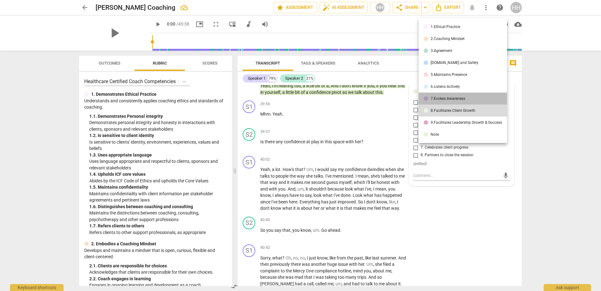
click at [451, 98] on div "7.Evokes Awareness" at bounding box center [448, 99] width 35 height 4
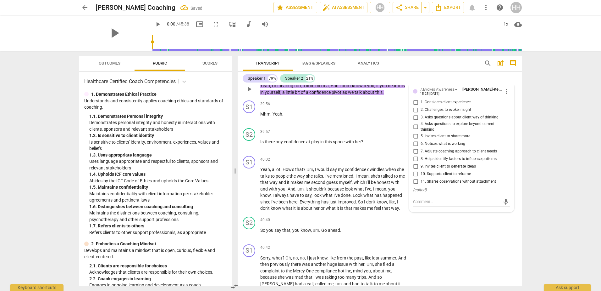
click at [415, 114] on input "2. Challenges to evoke insight" at bounding box center [416, 110] width 10 height 8
checkbox input "true"
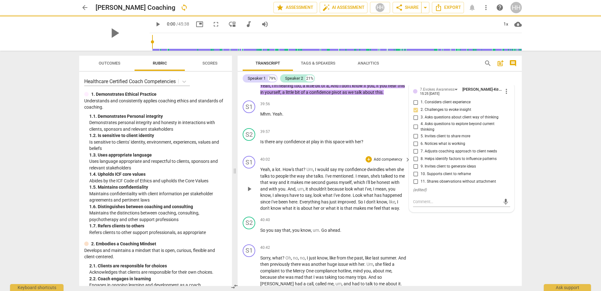
click at [326, 185] on span "second" at bounding box center [318, 182] width 15 height 5
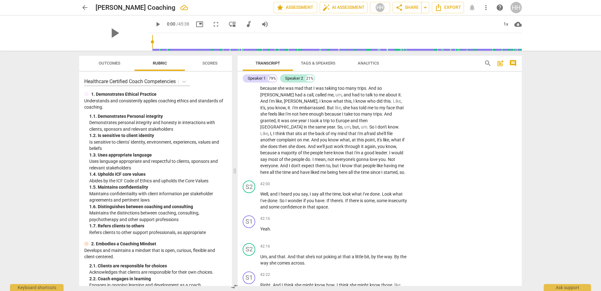
scroll to position [7029, 0]
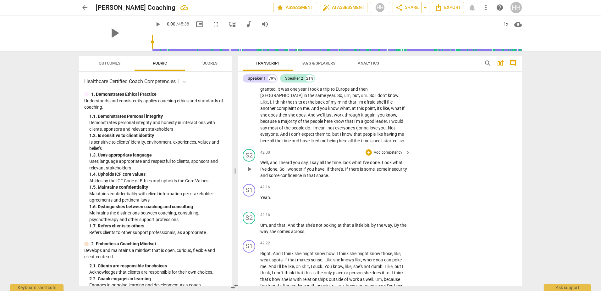
click at [387, 155] on p "Add competency" at bounding box center [388, 153] width 30 height 6
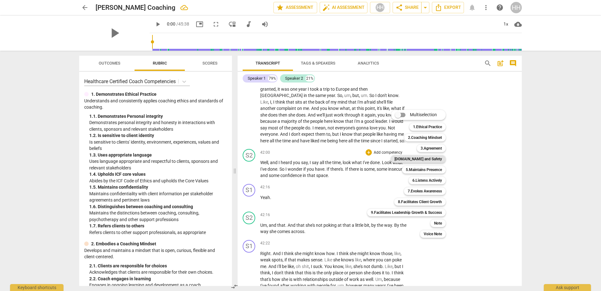
click at [431, 158] on b "[DOMAIN_NAME] and Safety" at bounding box center [418, 159] width 47 height 8
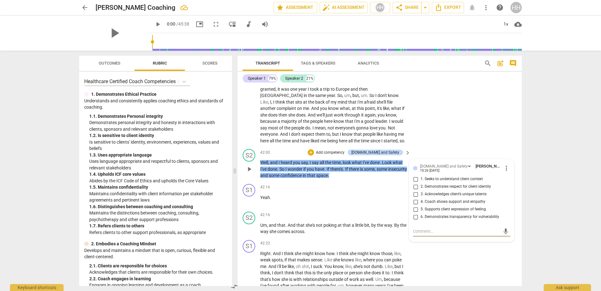
click at [415, 205] on input "4. Coach shows support and empathy" at bounding box center [416, 202] width 10 height 8
checkbox input "true"
click at [414, 220] on input "6. Demonstrates transparency for vulnerability" at bounding box center [416, 217] width 10 height 8
checkbox input "true"
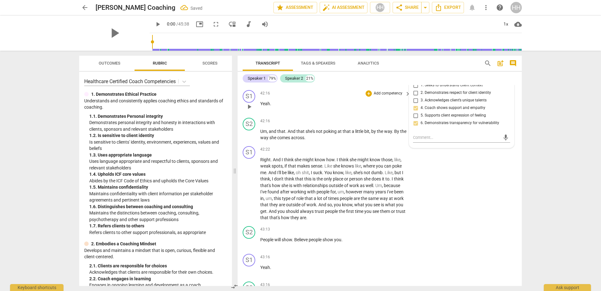
scroll to position [7124, 0]
click at [354, 200] on span "people" at bounding box center [347, 197] width 14 height 5
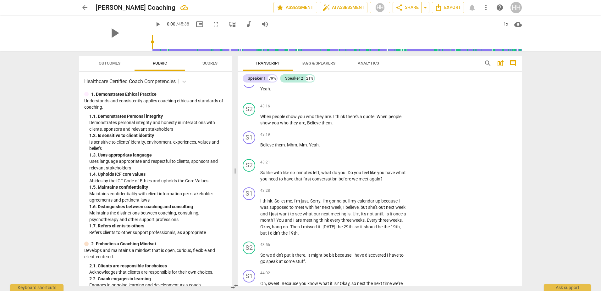
scroll to position [7312, 0]
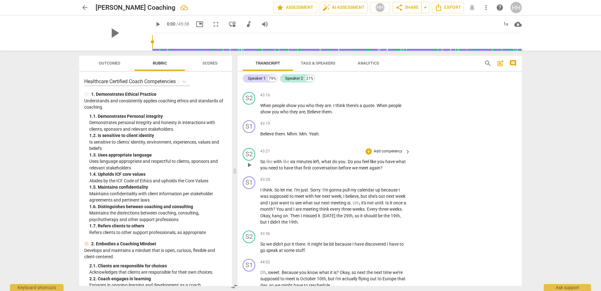
click at [392, 154] on p "Add competency" at bounding box center [388, 151] width 30 height 6
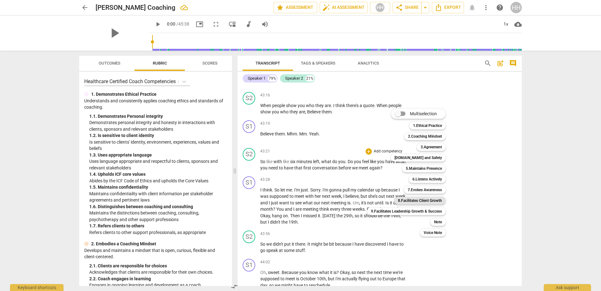
click at [424, 200] on b "8.Facilitates Client Growth" at bounding box center [420, 201] width 44 height 8
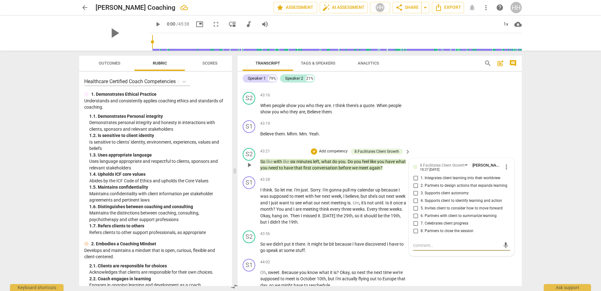
click at [415, 212] on input "5. Invites client to consider how to move forward" at bounding box center [416, 208] width 10 height 8
checkbox input "true"
click at [348, 205] on span "meeting" at bounding box center [339, 202] width 17 height 5
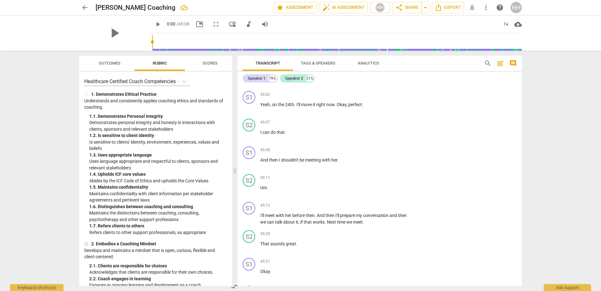
scroll to position [7721, 0]
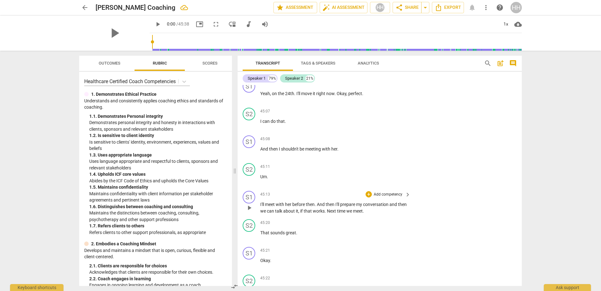
click at [389, 197] on p "Add competency" at bounding box center [388, 195] width 30 height 6
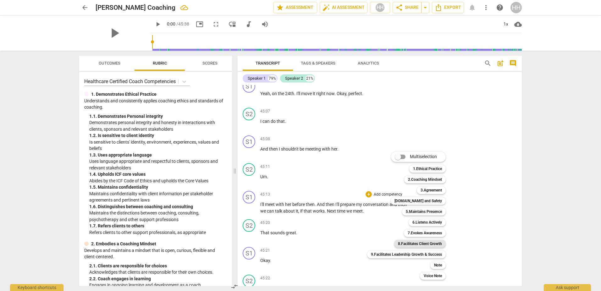
click at [418, 242] on b "8.Facilitates Client Growth" at bounding box center [420, 244] width 44 height 8
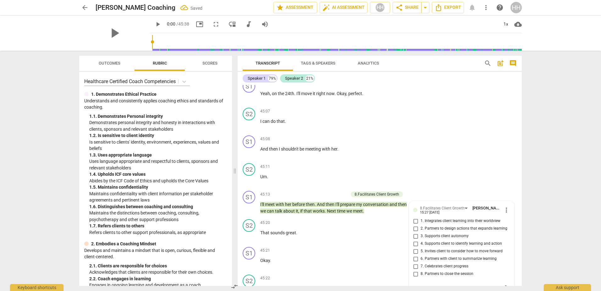
scroll to position [7845, 0]
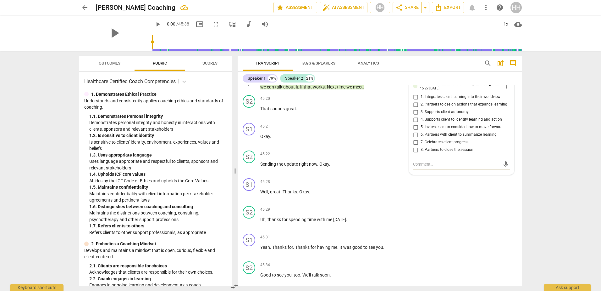
click at [415, 123] on input "4. Supports client to identify learning and action" at bounding box center [416, 120] width 10 height 8
checkbox input "true"
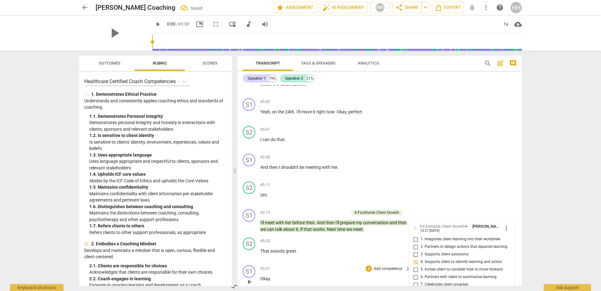
scroll to position [7604, 0]
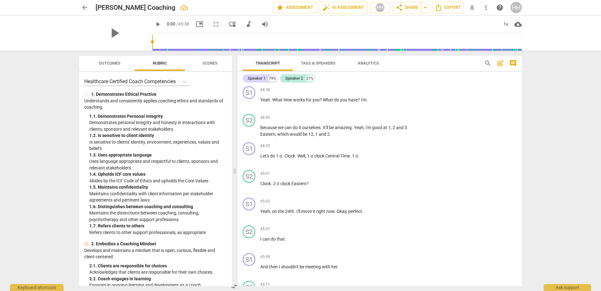
click at [55, 117] on div "arrow_back [PERSON_NAME] Coaching edit star Assessment auto_fix_high AI Assessm…" at bounding box center [300, 145] width 601 height 291
